Goal: Task Accomplishment & Management: Use online tool/utility

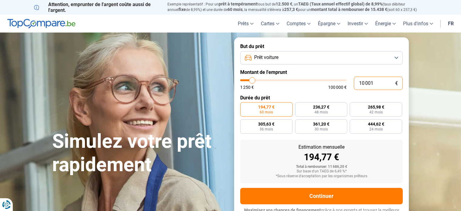
drag, startPoint x: 374, startPoint y: 84, endPoint x: 356, endPoint y: 86, distance: 17.7
click at [356, 86] on input "10 001" at bounding box center [378, 83] width 49 height 13
type input "7"
type input "1250"
type input "75"
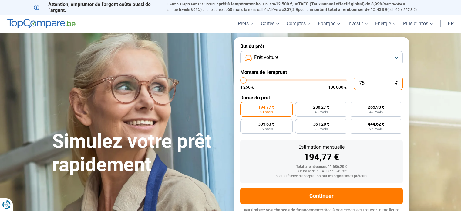
type input "1250"
type input "750"
type input "1250"
type input "7 500"
type input "7500"
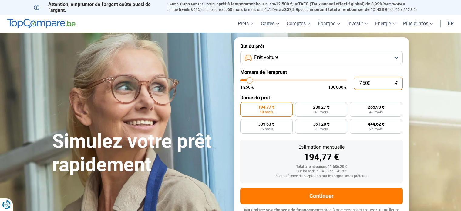
type input "7 500"
radio input "true"
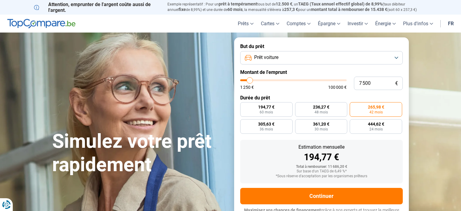
click at [339, 99] on label "Durée du prêt" at bounding box center [321, 98] width 163 height 6
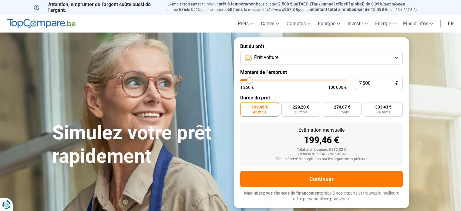
click at [391, 57] on button "Prêt voiture" at bounding box center [321, 57] width 163 height 13
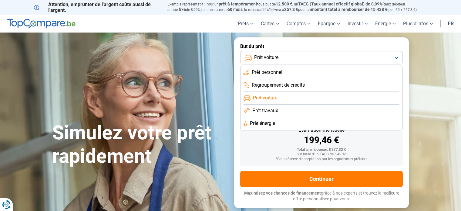
click at [391, 58] on button "Prêt voiture" at bounding box center [321, 57] width 163 height 13
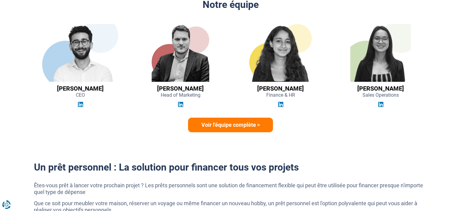
scroll to position [924, 0]
